Goal: Task Accomplishment & Management: Manage account settings

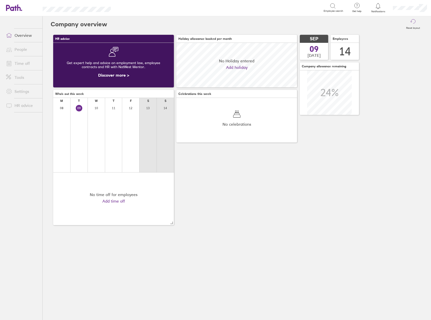
scroll to position [45, 121]
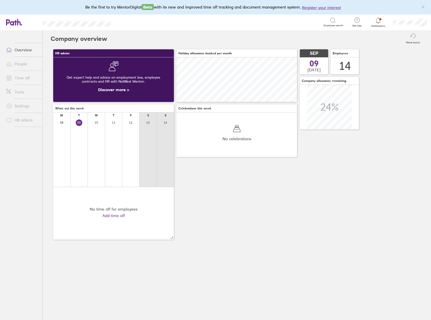
click at [421, 8] on icon "link" at bounding box center [422, 7] width 3 height 3
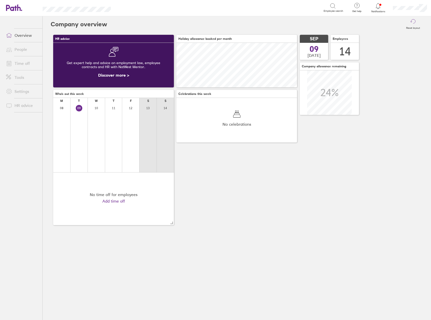
click at [27, 66] on link "Time off" at bounding box center [22, 63] width 40 height 10
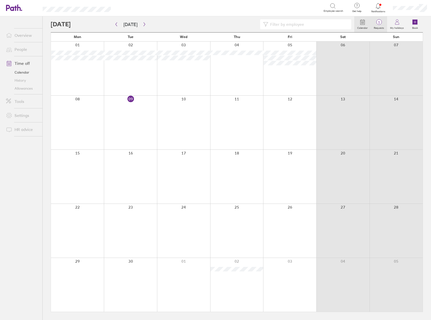
click at [384, 26] on label "Requests" at bounding box center [379, 27] width 16 height 5
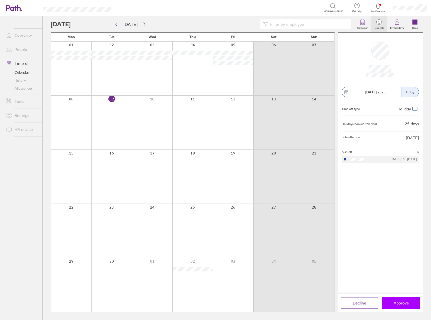
click at [396, 309] on button "Approve" at bounding box center [401, 303] width 38 height 12
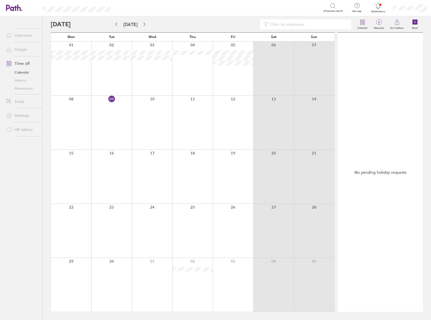
click at [199, 77] on div at bounding box center [192, 69] width 41 height 54
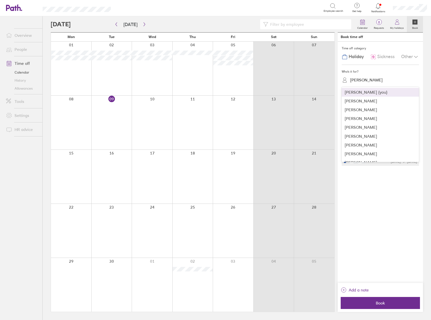
click at [356, 83] on div "[PERSON_NAME]" at bounding box center [383, 80] width 71 height 8
click at [361, 111] on div "[PERSON_NAME]" at bounding box center [379, 110] width 77 height 9
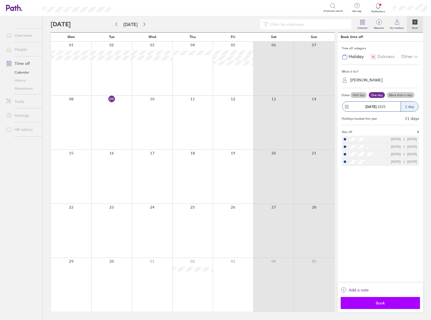
click at [382, 303] on span "Book" at bounding box center [380, 303] width 72 height 5
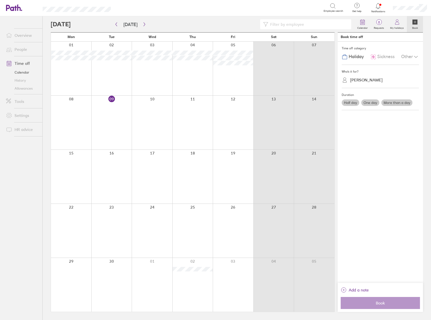
click at [111, 121] on div at bounding box center [111, 123] width 41 height 54
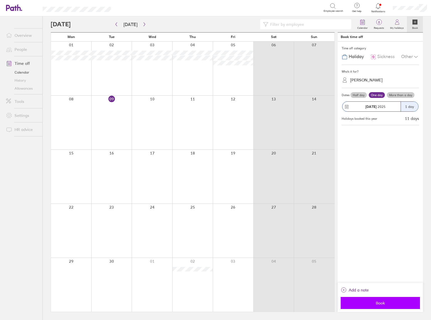
click at [387, 304] on span "Book" at bounding box center [380, 303] width 72 height 5
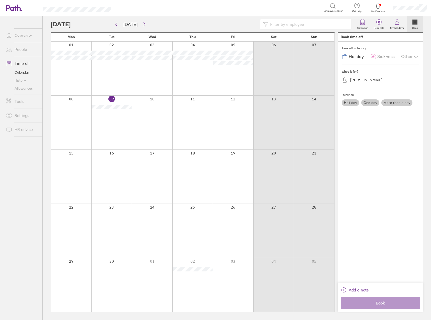
click at [29, 90] on link "Allowances" at bounding box center [22, 88] width 40 height 8
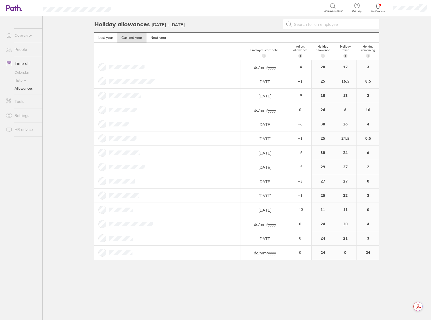
click at [28, 73] on link "Calendar" at bounding box center [22, 72] width 40 height 8
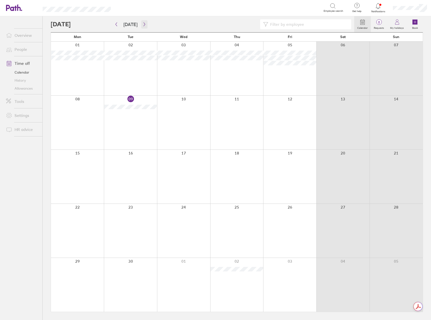
click at [142, 23] on icon "button" at bounding box center [144, 24] width 4 height 4
click at [141, 24] on button "button" at bounding box center [144, 24] width 6 height 8
click at [142, 23] on icon "button" at bounding box center [144, 24] width 4 height 4
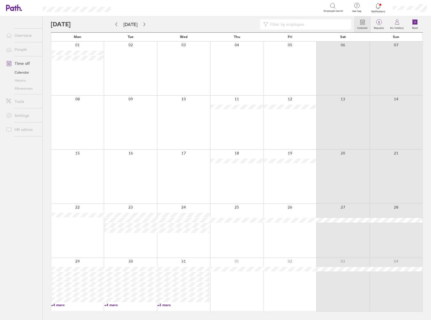
click at [19, 36] on link "Overview" at bounding box center [22, 35] width 40 height 10
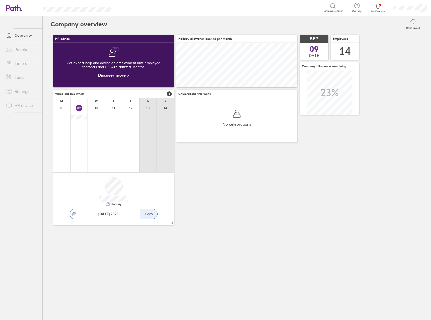
scroll to position [45, 121]
drag, startPoint x: 414, startPoint y: -30, endPoint x: 862, endPoint y: -30, distance: 447.8
click at [430, 0] on html "Search Employee search Get help FAQs Contact us Notifications My profile Sign o…" at bounding box center [215, 160] width 431 height 320
click at [34, 163] on ul "Overview People Time off Tools Settings HR advice" at bounding box center [21, 160] width 42 height 288
